Goal: Check status: Check status

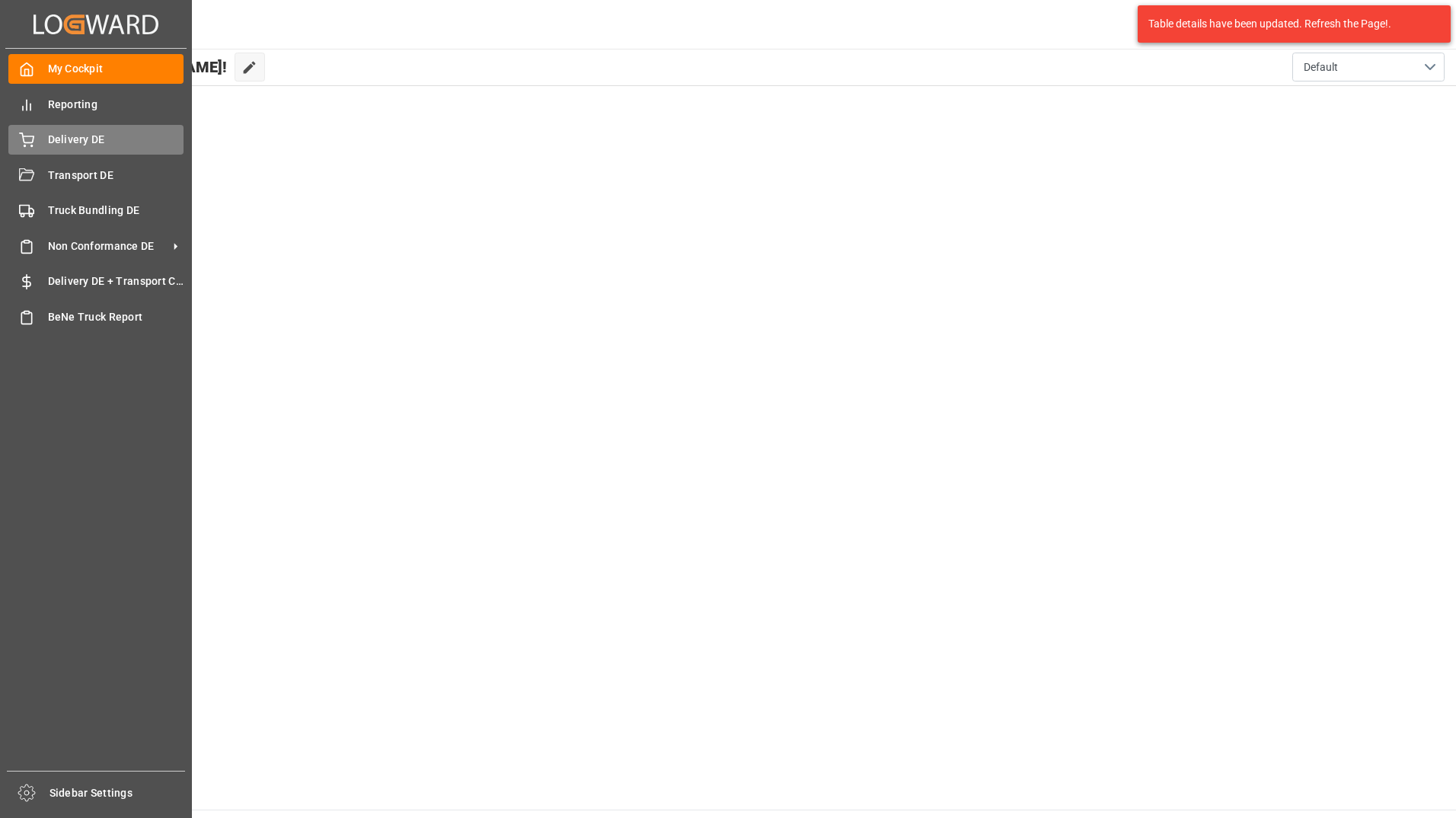
click at [85, 133] on span "Delivery DE" at bounding box center [116, 139] width 137 height 16
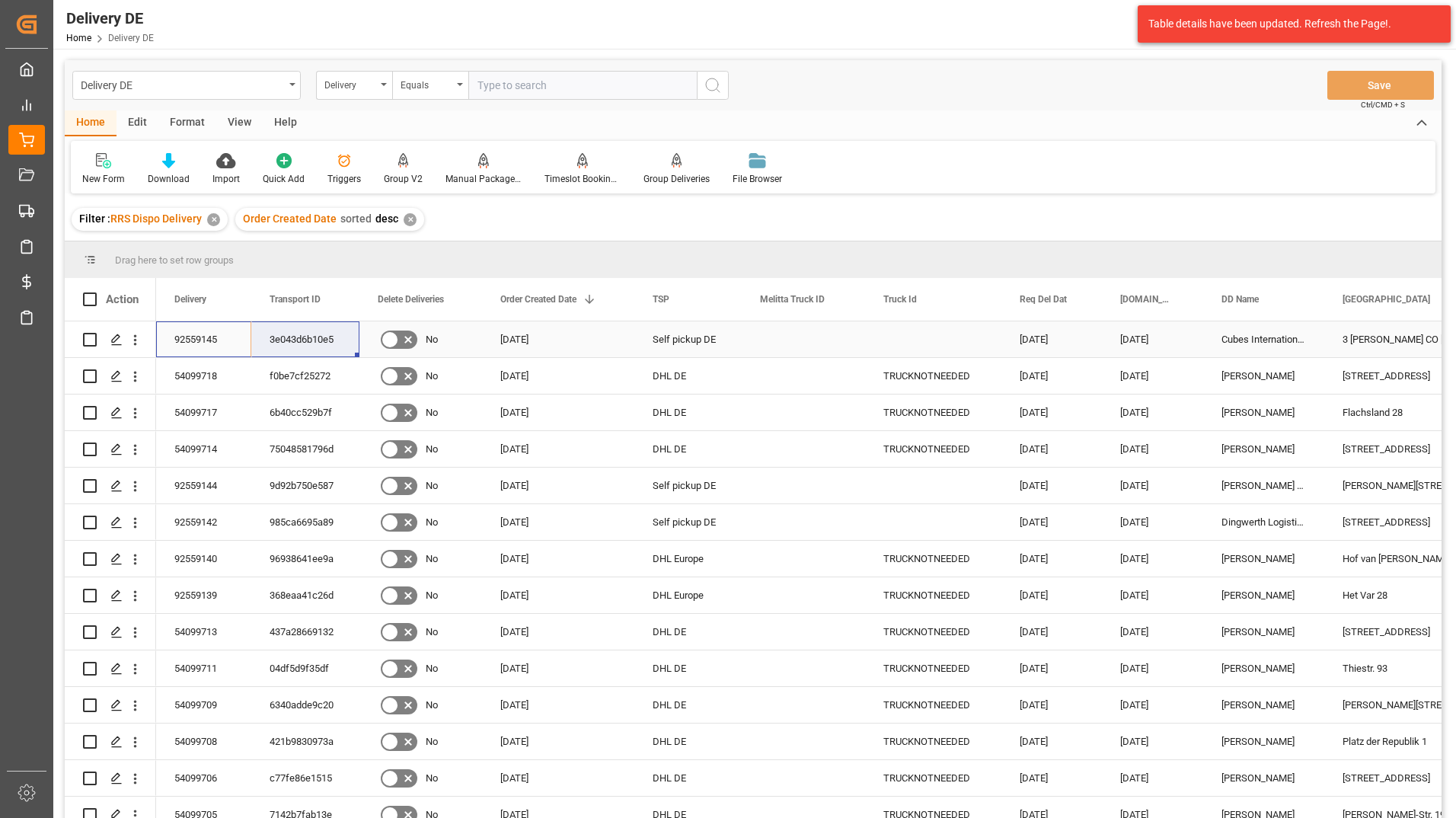
drag, startPoint x: 202, startPoint y: 338, endPoint x: 323, endPoint y: 332, distance: 121.1
drag, startPoint x: 1270, startPoint y: 306, endPoint x: 1232, endPoint y: 316, distance: 39.3
click at [1232, 316] on div "DD Name" at bounding box center [1257, 299] width 71 height 42
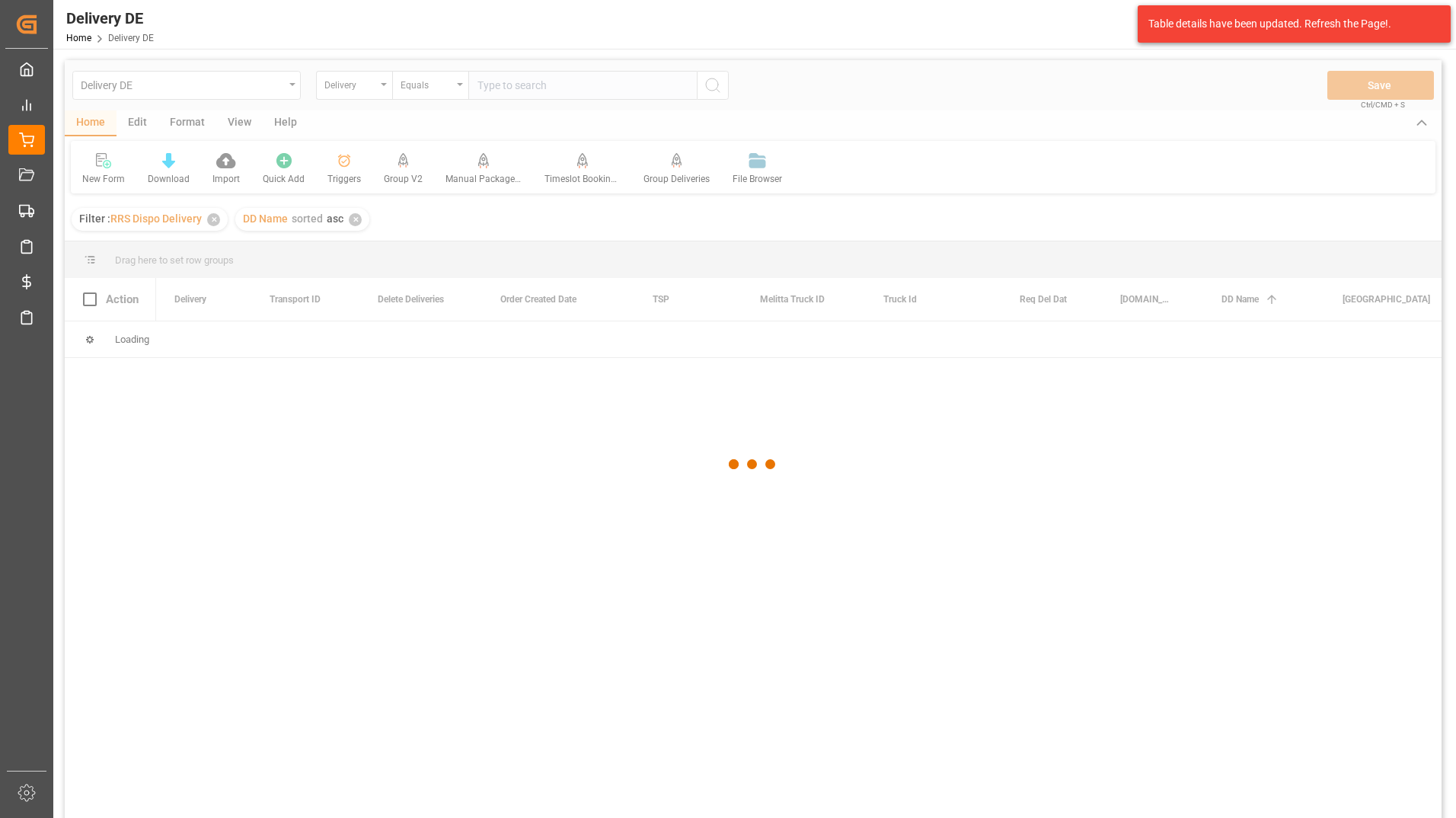
click at [1455, 344] on html "Created by potrace 1.15, written by [PERSON_NAME] [DATE]-[DATE] Created by potr…" at bounding box center [728, 409] width 1456 height 818
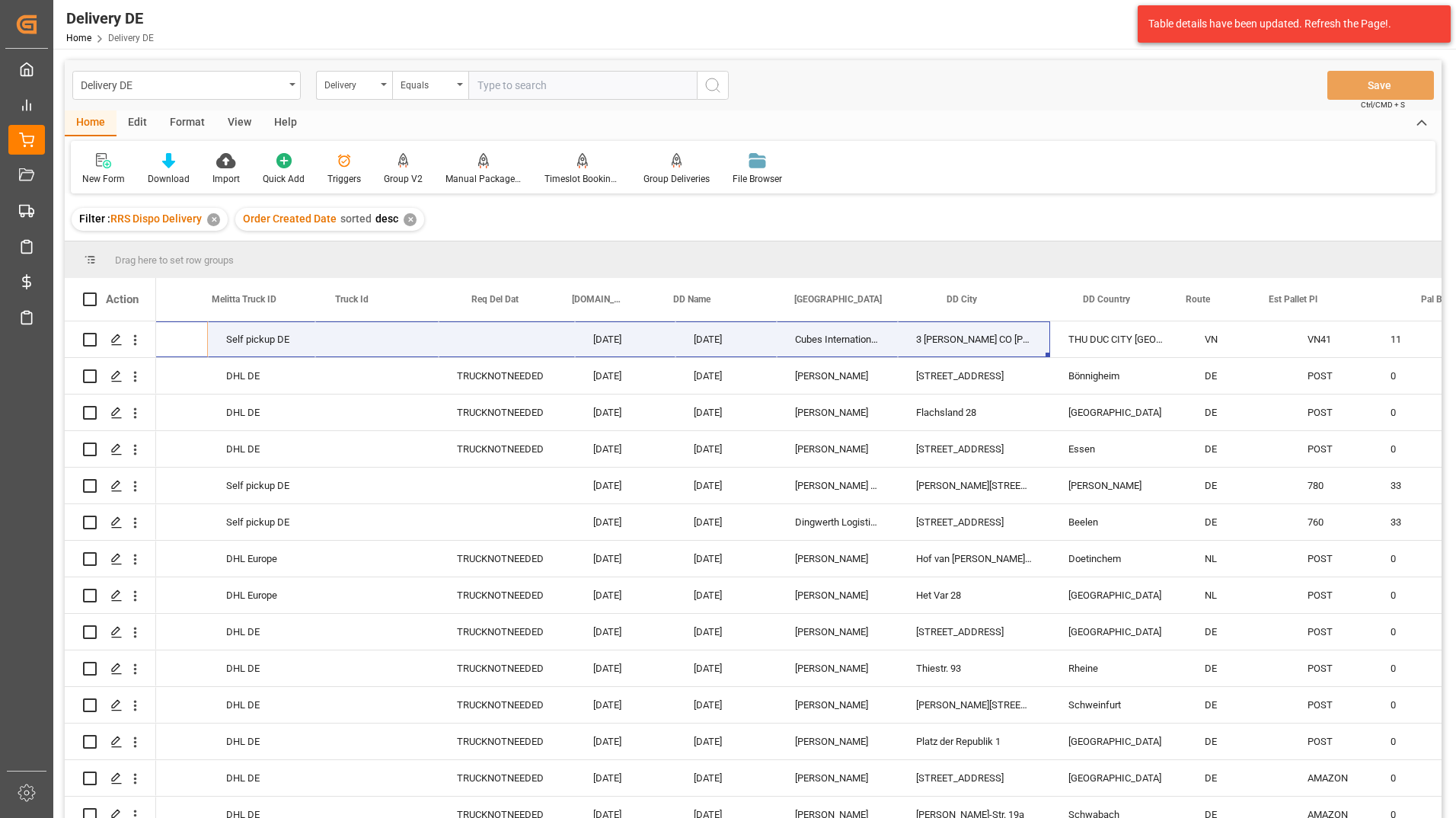
scroll to position [0, 670]
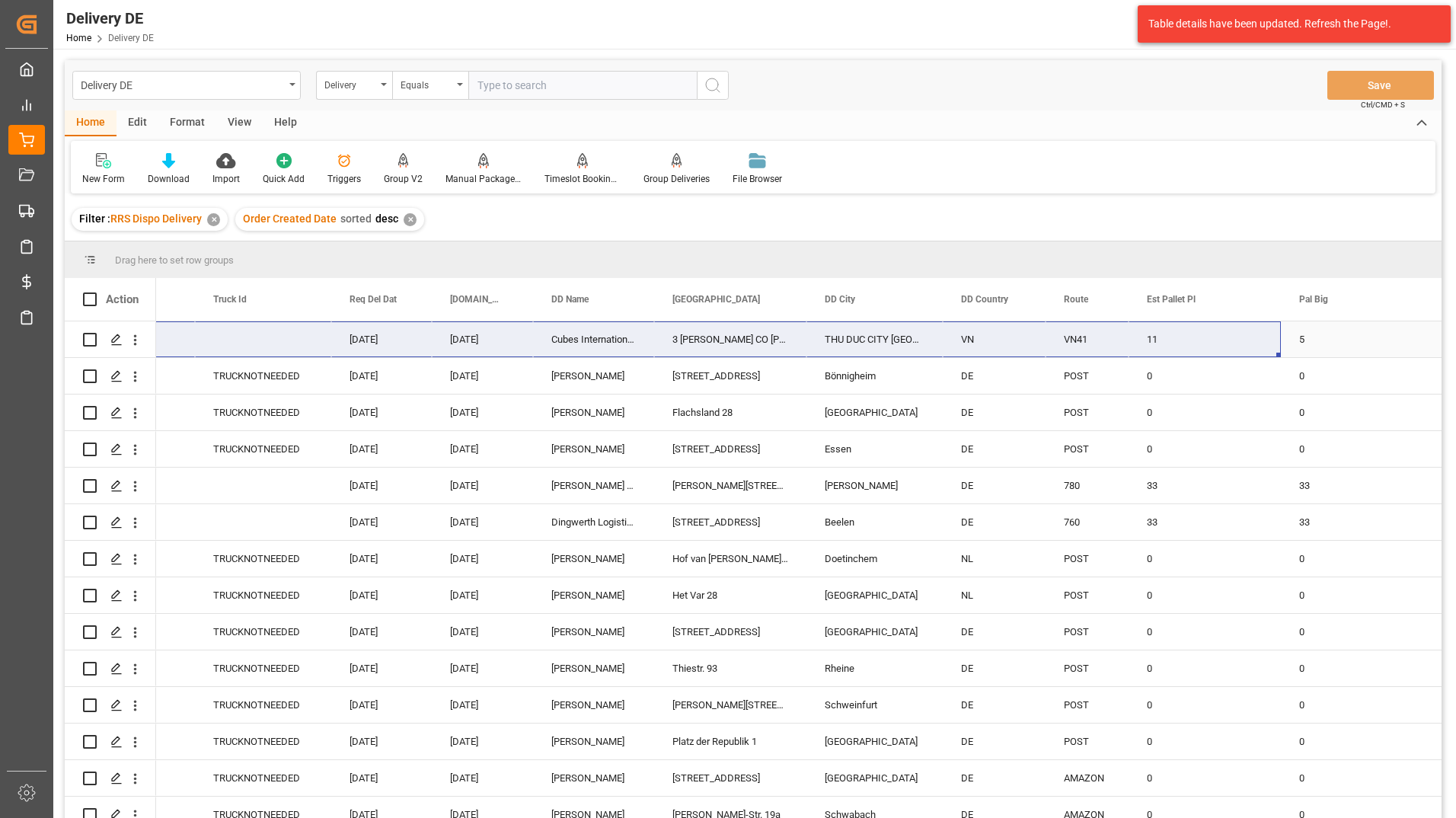
drag, startPoint x: 547, startPoint y: 342, endPoint x: 1185, endPoint y: 350, distance: 638.1
click at [1185, 350] on div "[DATE] Self pickup DE [DATE] [DATE] Cubes International Co., Ltd 3 [PERSON_NAME…" at bounding box center [916, 339] width 2861 height 37
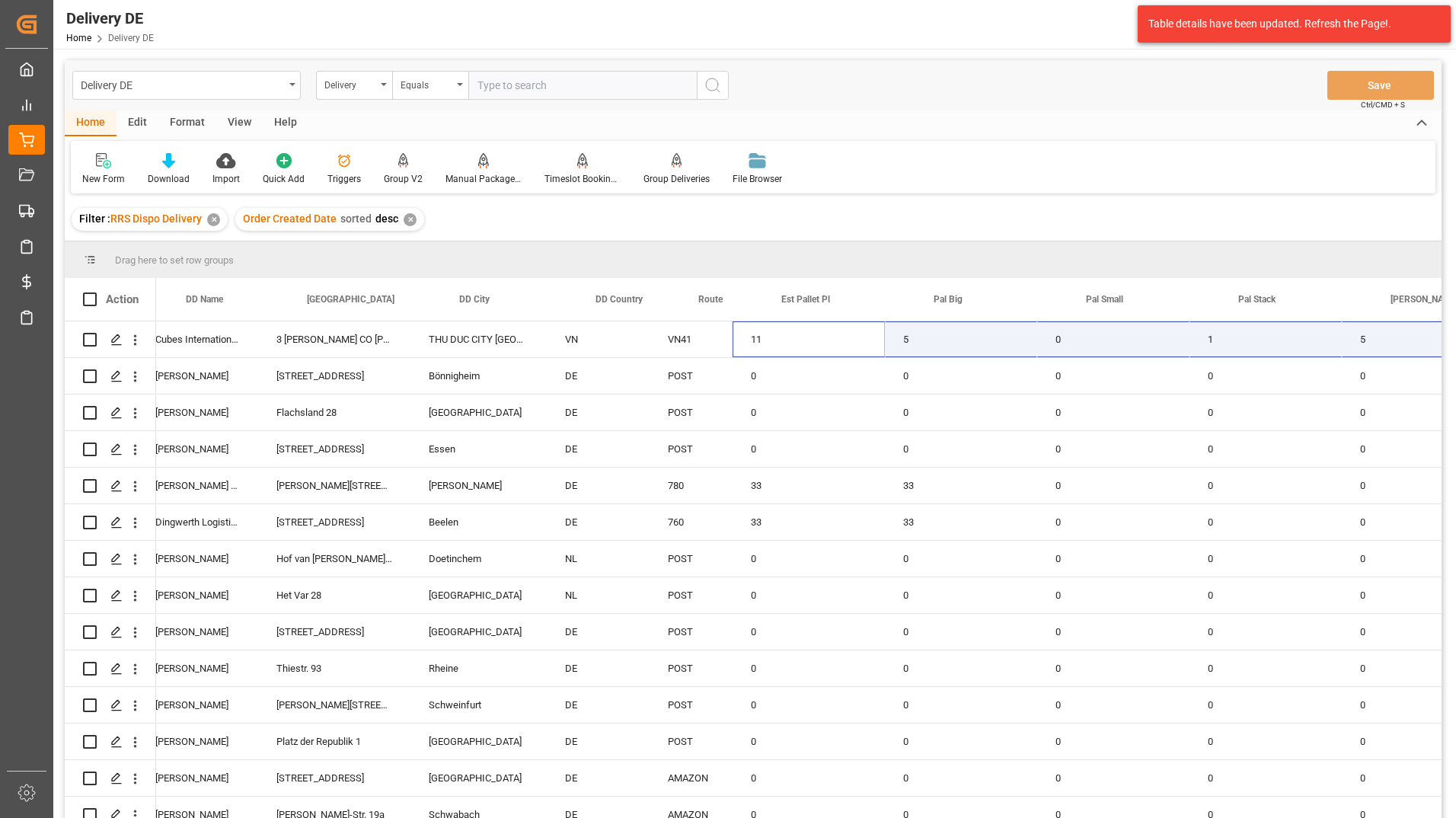
scroll to position [0, 1067]
drag, startPoint x: 1208, startPoint y: 338, endPoint x: 1360, endPoint y: 348, distance: 152.3
click at [1360, 348] on div "[DATE] [DATE] Cubes International Co., Ltd 3 [PERSON_NAME] CO [PERSON_NAME] THU…" at bounding box center [520, 339] width 2861 height 37
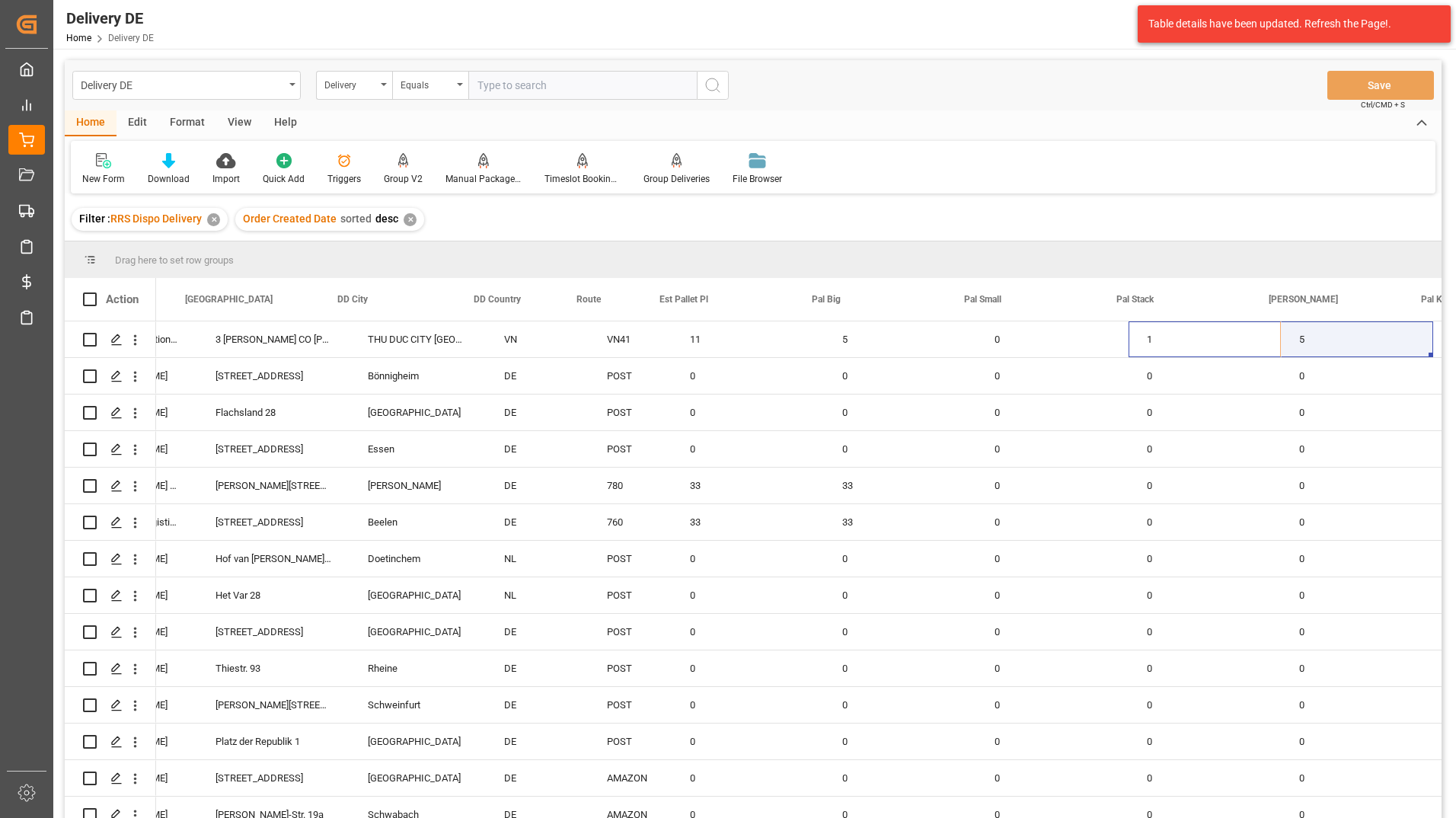
scroll to position [0, 1158]
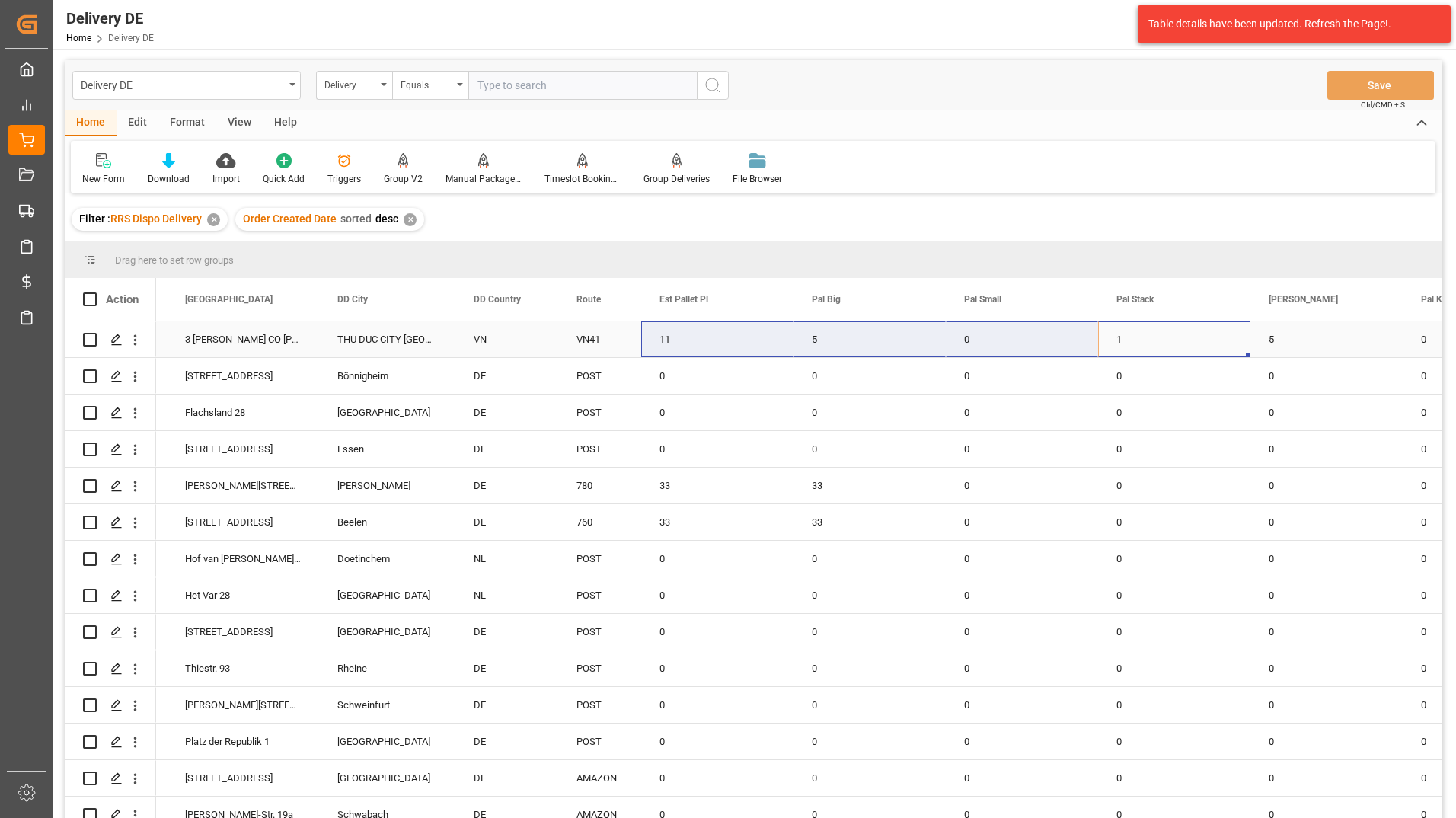
drag, startPoint x: 1263, startPoint y: 333, endPoint x: 726, endPoint y: 336, distance: 537.0
click at [726, 336] on div "[DATE] Cubes International Co., Ltd 3 [PERSON_NAME] CO [PERSON_NAME] THU DUC CI…" at bounding box center [429, 339] width 2861 height 37
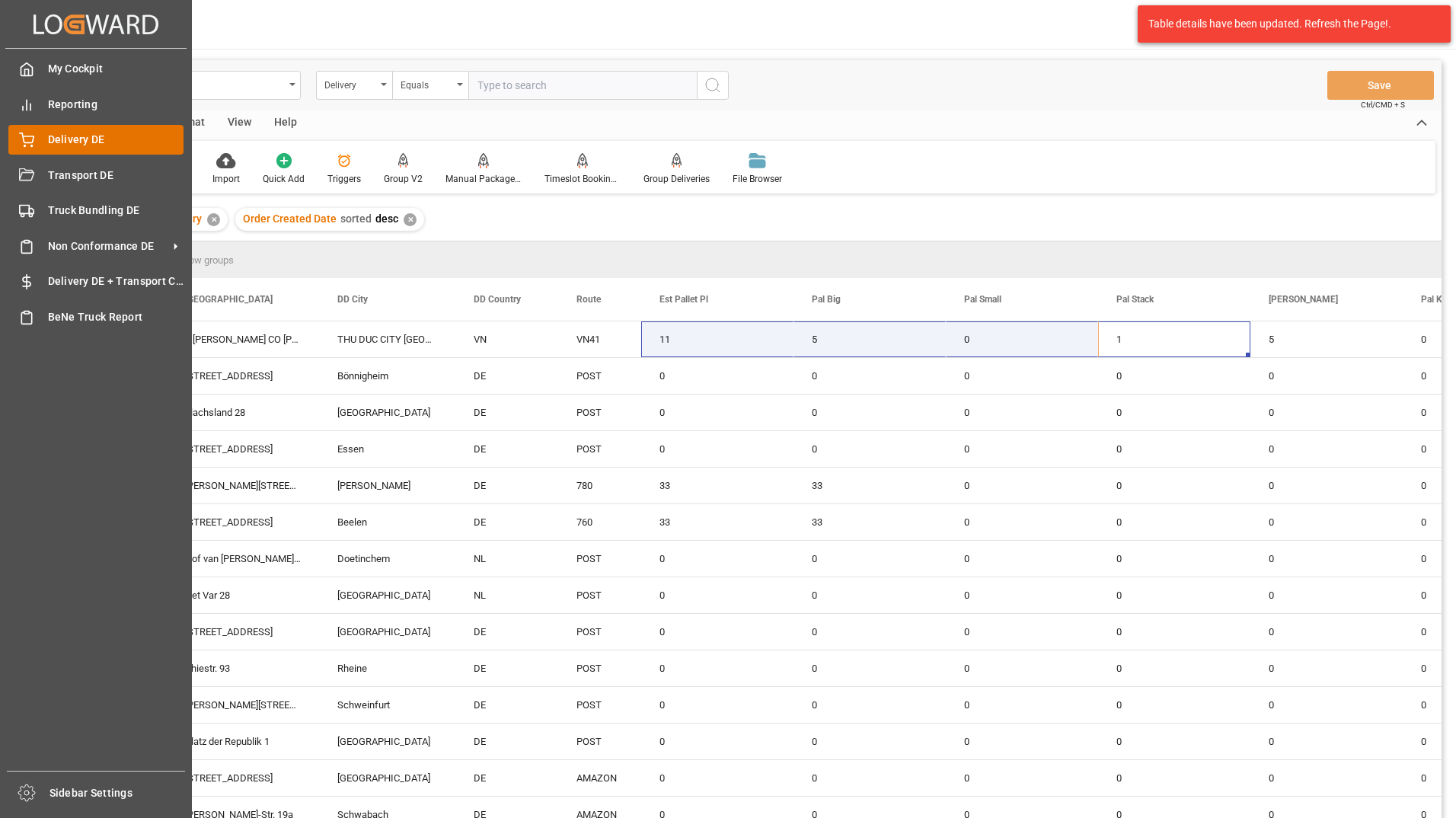
click at [42, 145] on div "Delivery DE Delivery DE" at bounding box center [96, 139] width 175 height 30
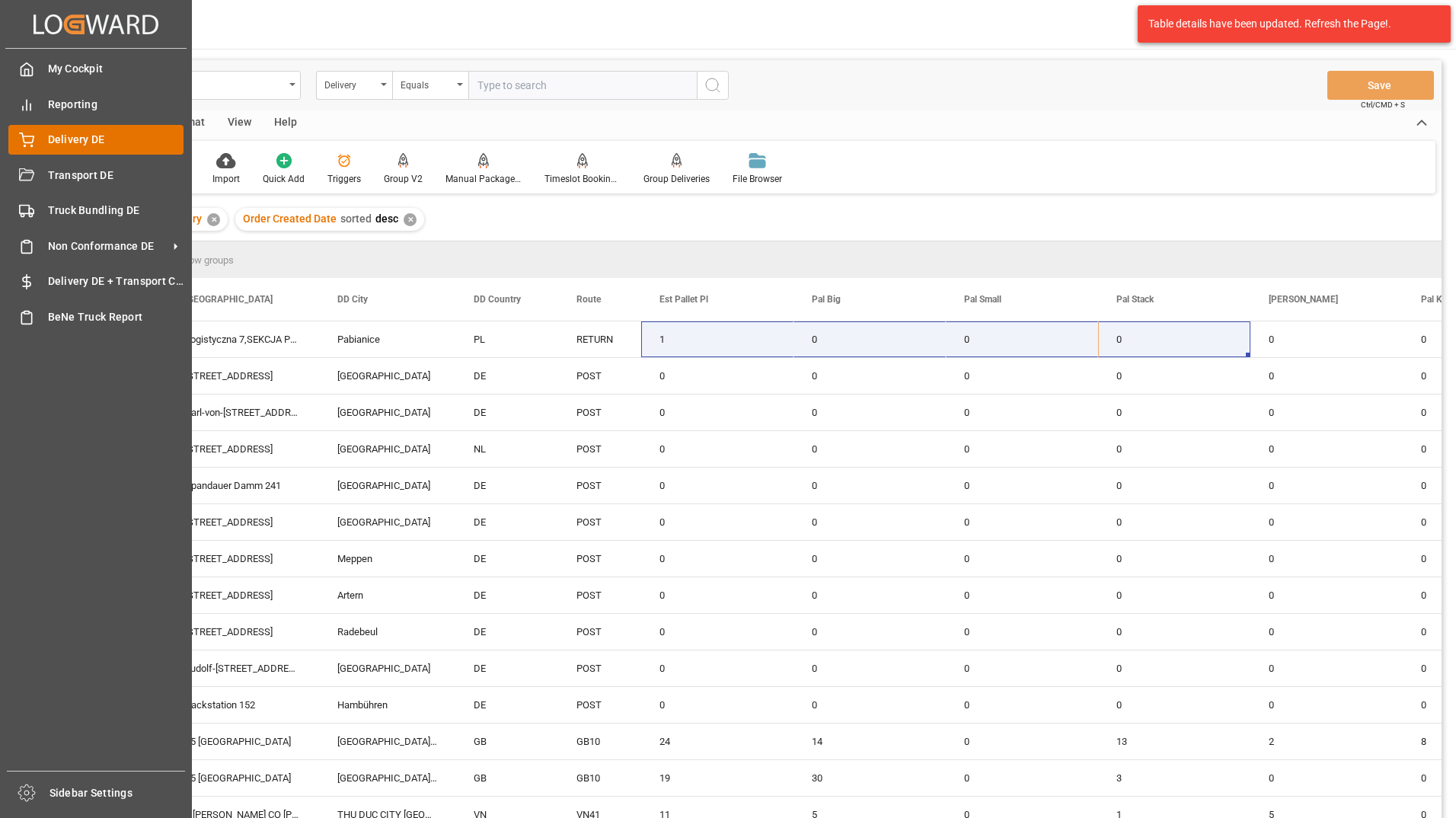
click at [58, 139] on span "Delivery DE" at bounding box center [116, 139] width 137 height 16
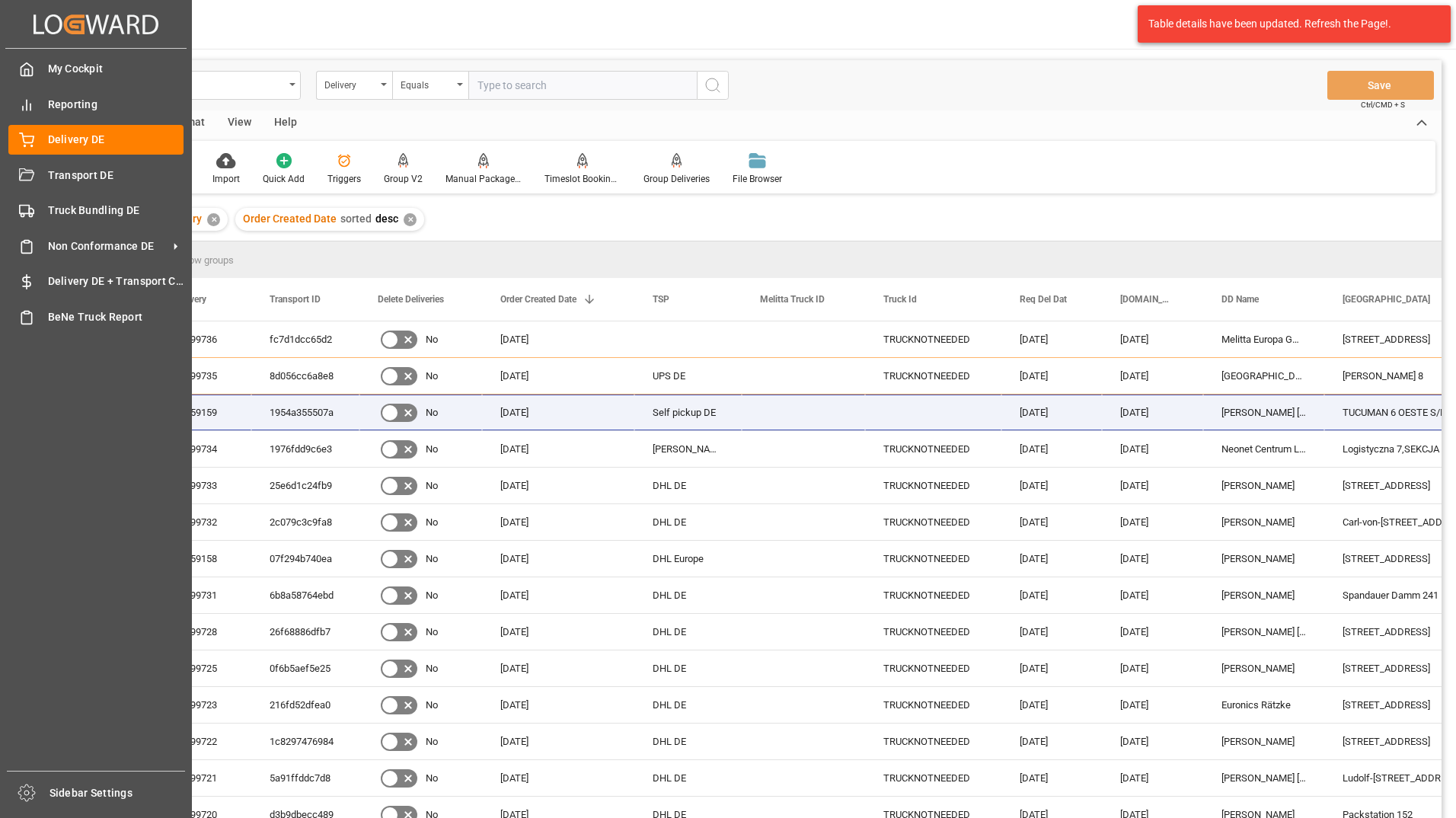
drag, startPoint x: 245, startPoint y: 422, endPoint x: 2, endPoint y: 414, distance: 243.1
click at [2, 414] on div "Created by potrace 1.15, written by [PERSON_NAME] [DATE]-[DATE] Created by potr…" at bounding box center [728, 409] width 1456 height 818
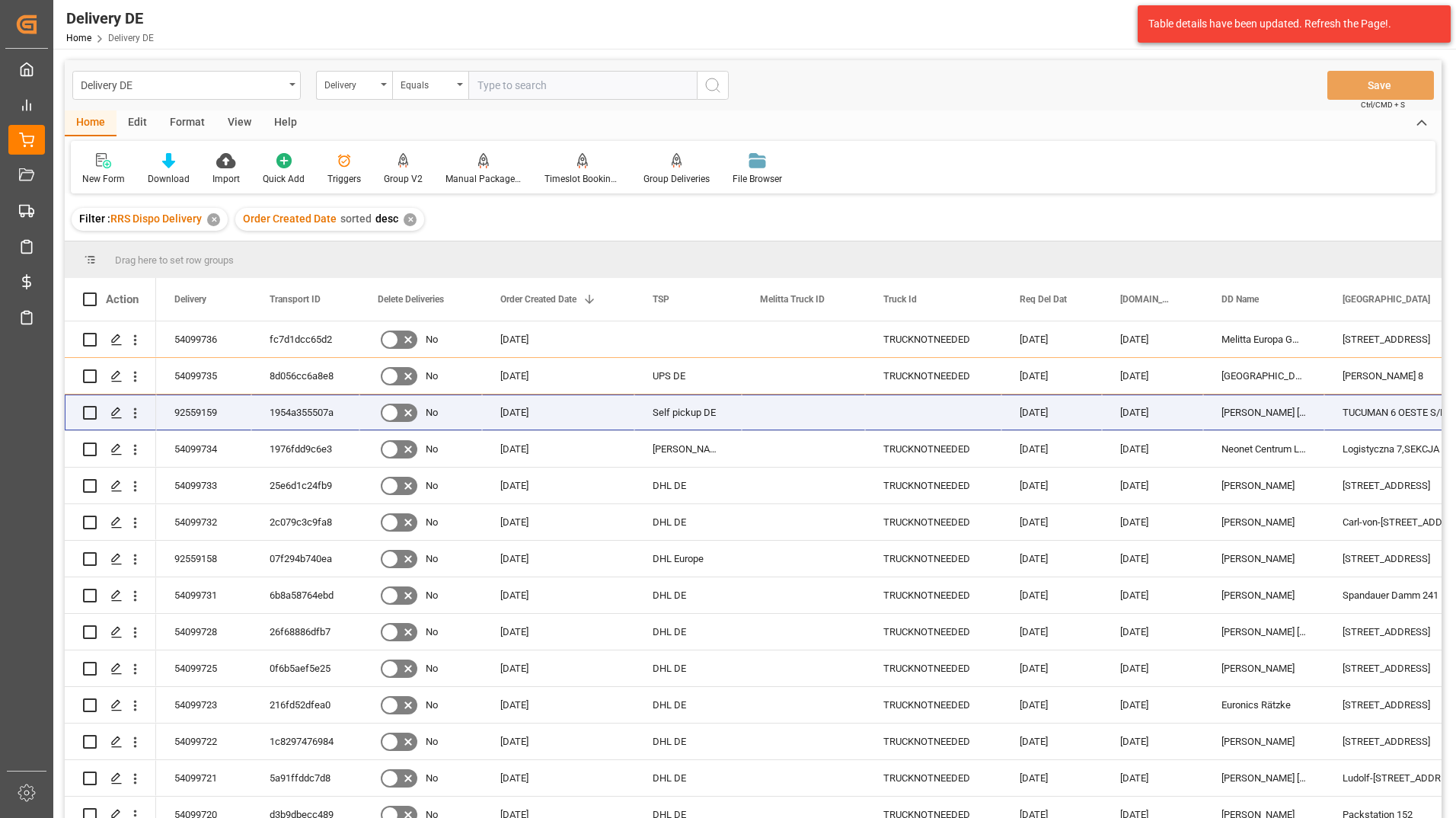
click at [658, 209] on div "Filter : RRS Dispo Delivery ✕ Order Created Date sorted desc ✕" at bounding box center [753, 219] width 1377 height 42
click at [201, 407] on div "92559159" at bounding box center [203, 412] width 95 height 36
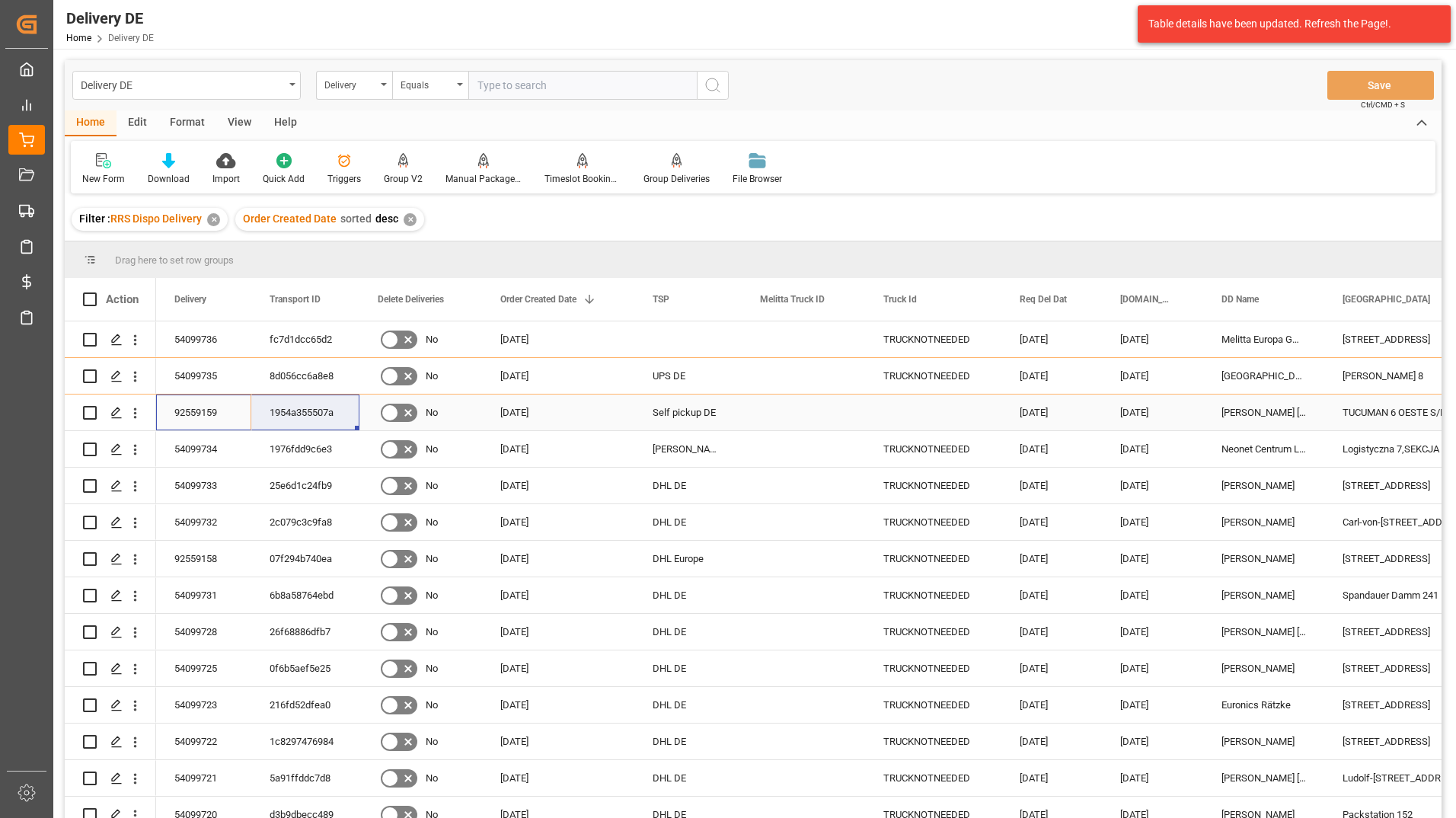
drag, startPoint x: 194, startPoint y: 411, endPoint x: 339, endPoint y: 407, distance: 145.1
